Goal: Navigation & Orientation: Find specific page/section

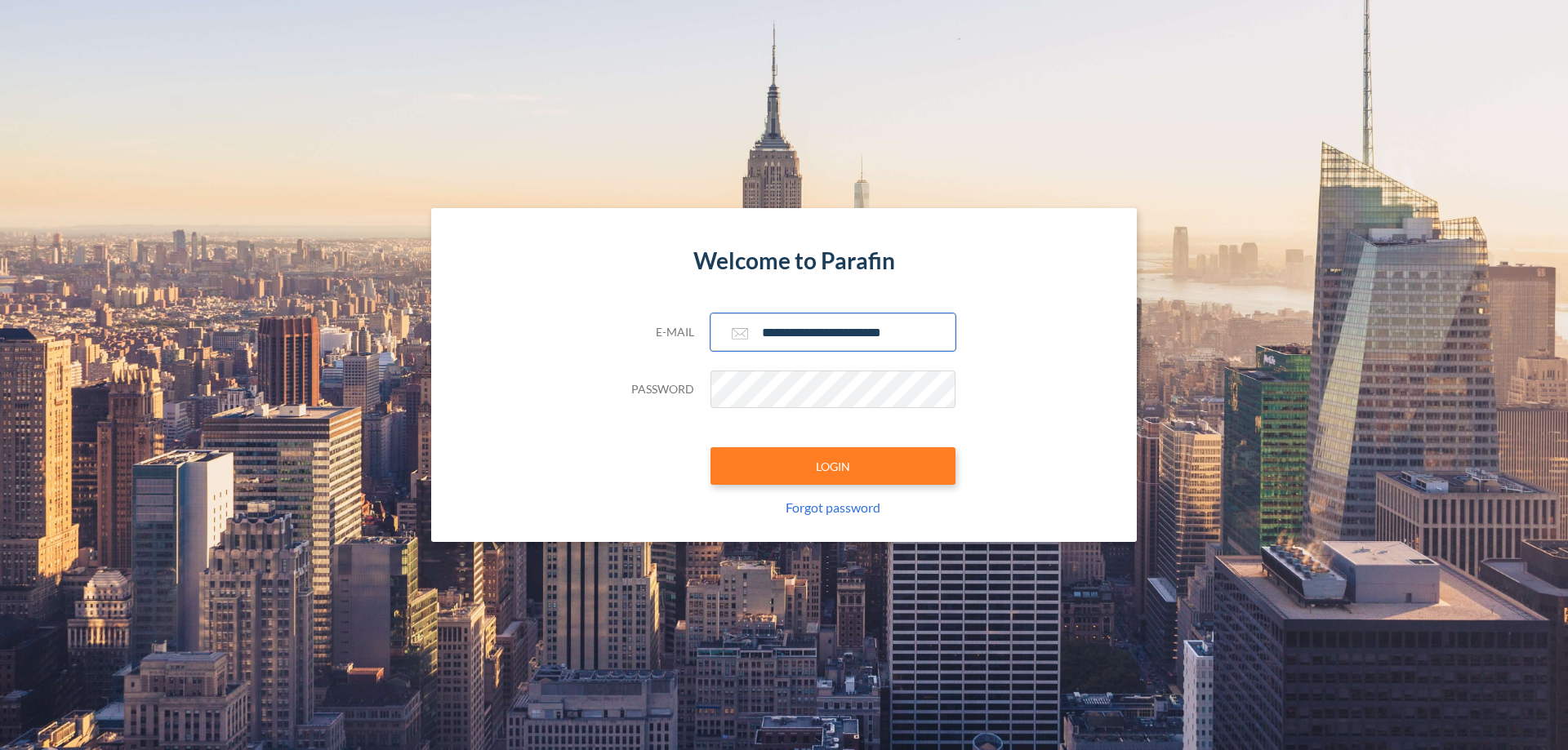
type input "**********"
click at [833, 466] on button "LOGIN" at bounding box center [833, 466] width 245 height 38
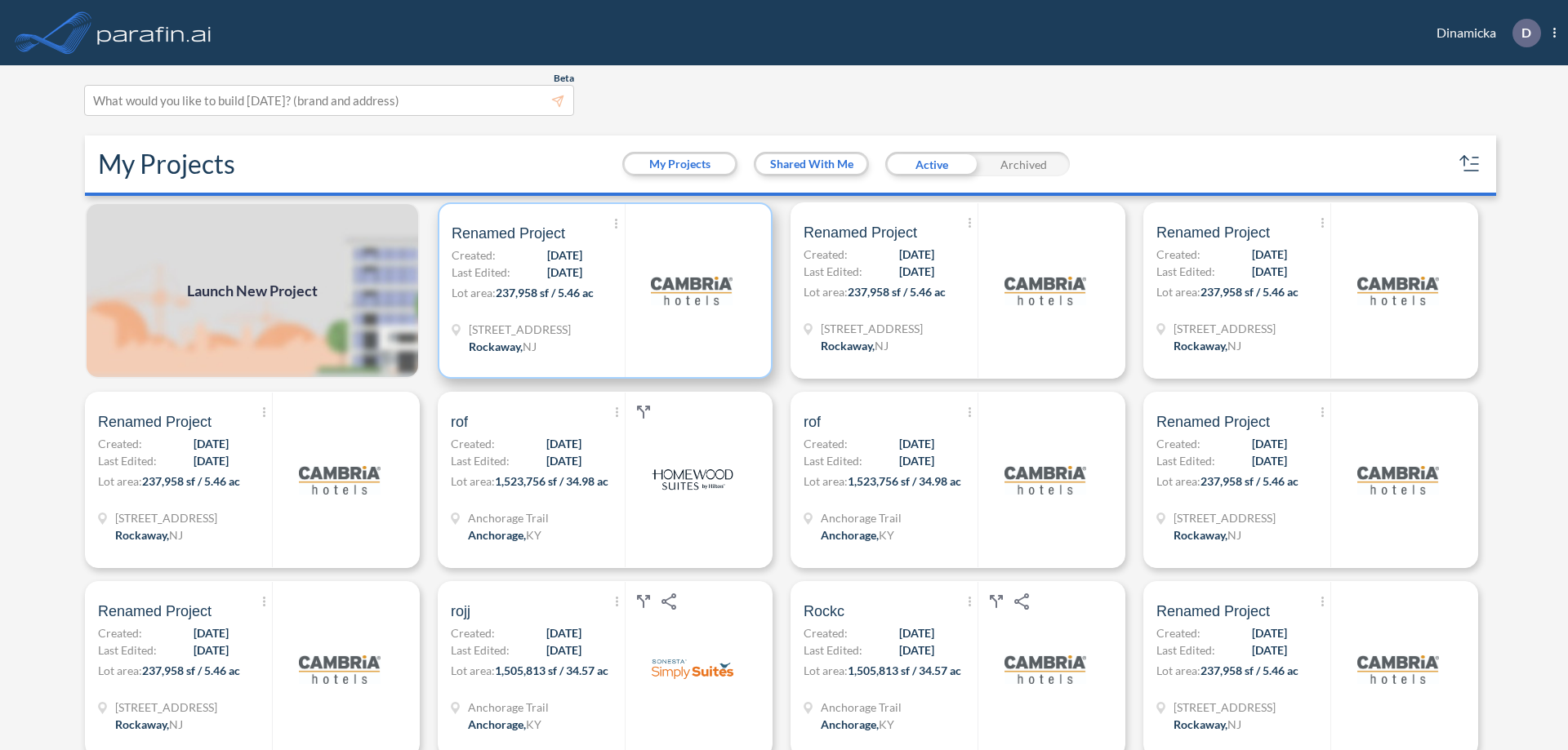
scroll to position [4, 0]
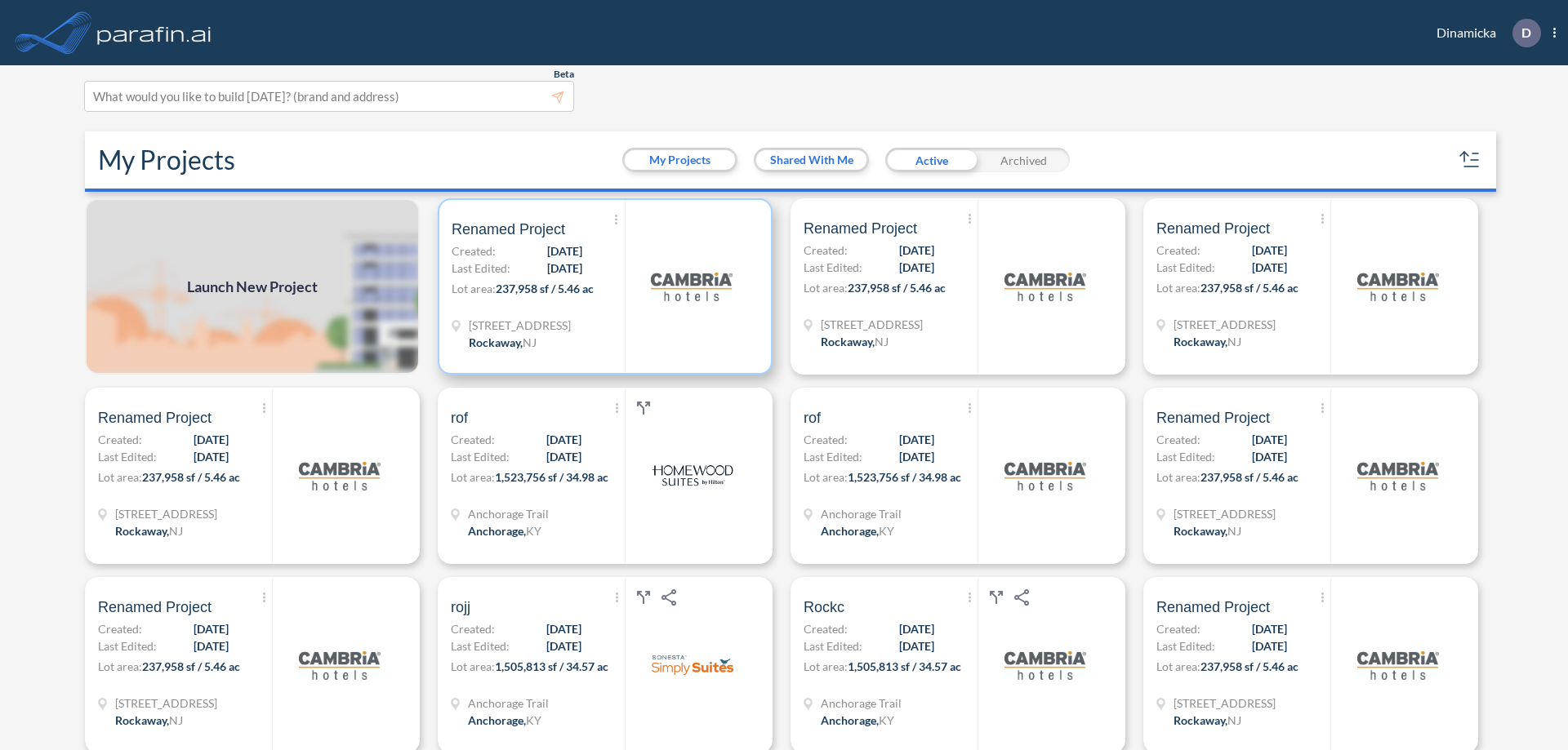
click at [602, 287] on p "Lot area: 237,958 sf / 5.46 ac" at bounding box center [538, 292] width 173 height 23
